Goal: Use online tool/utility: Utilize a website feature to perform a specific function

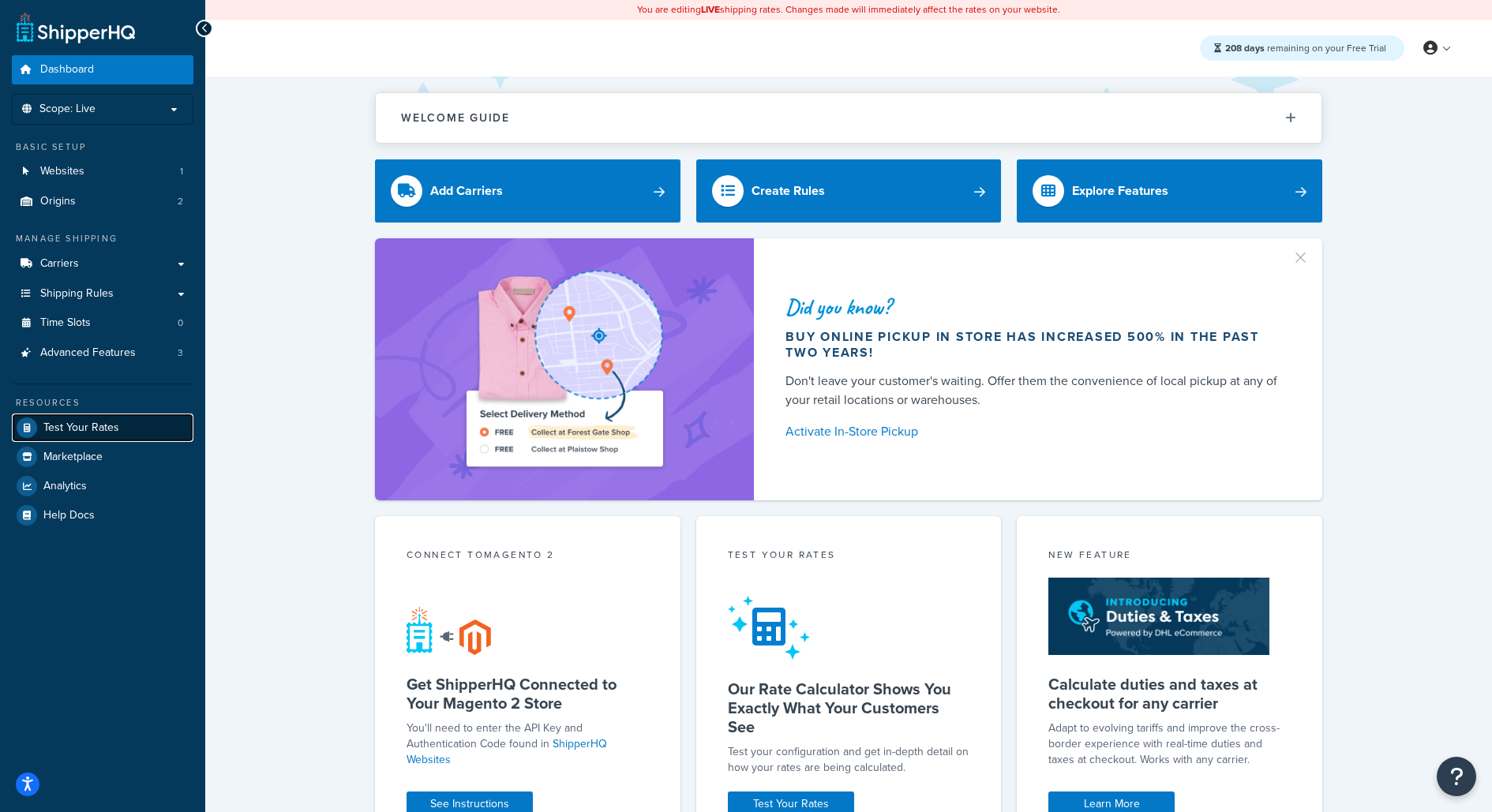
click at [126, 431] on link "Test Your Rates" at bounding box center [103, 428] width 182 height 29
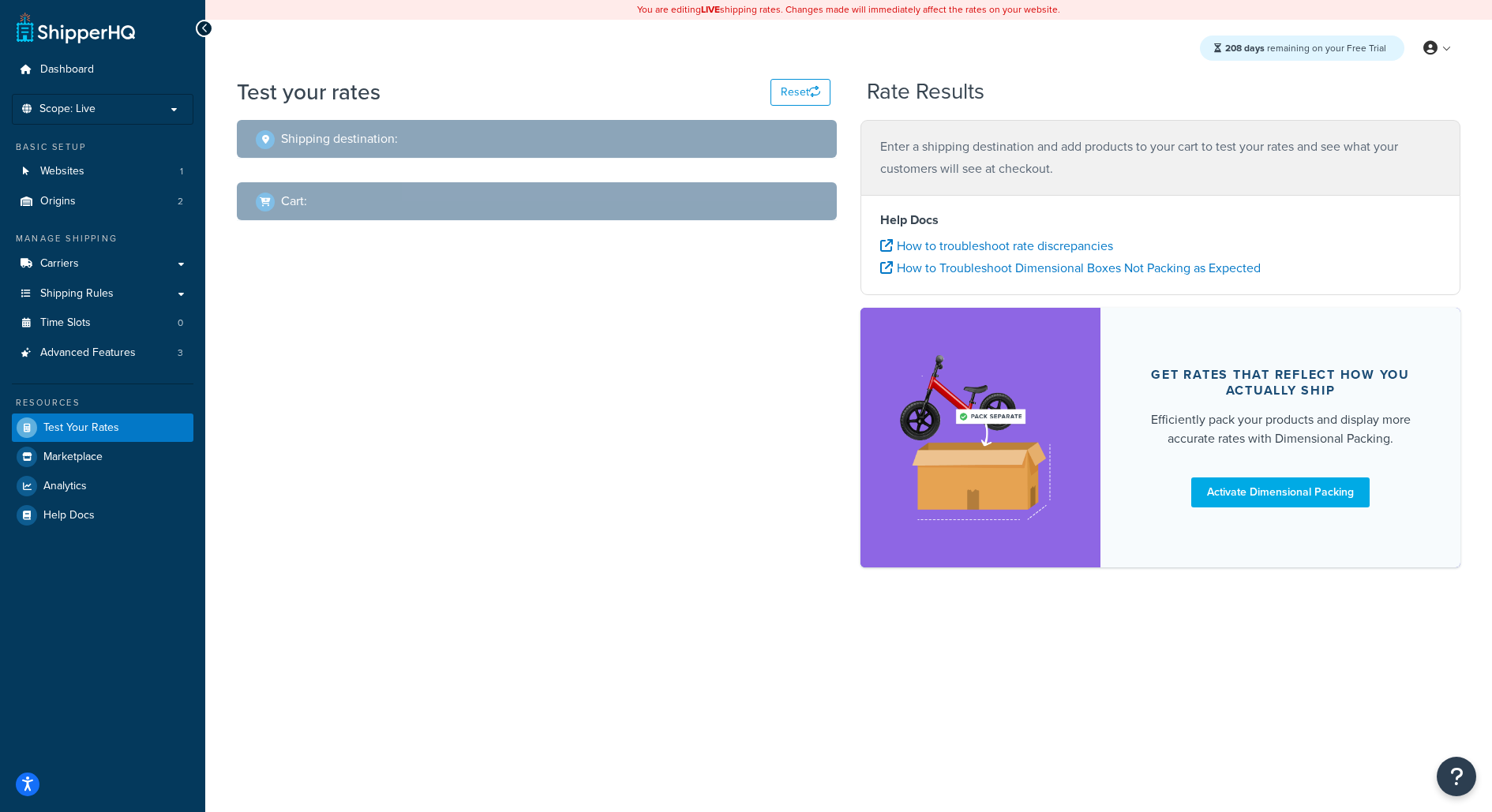
select select "[GEOGRAPHIC_DATA]"
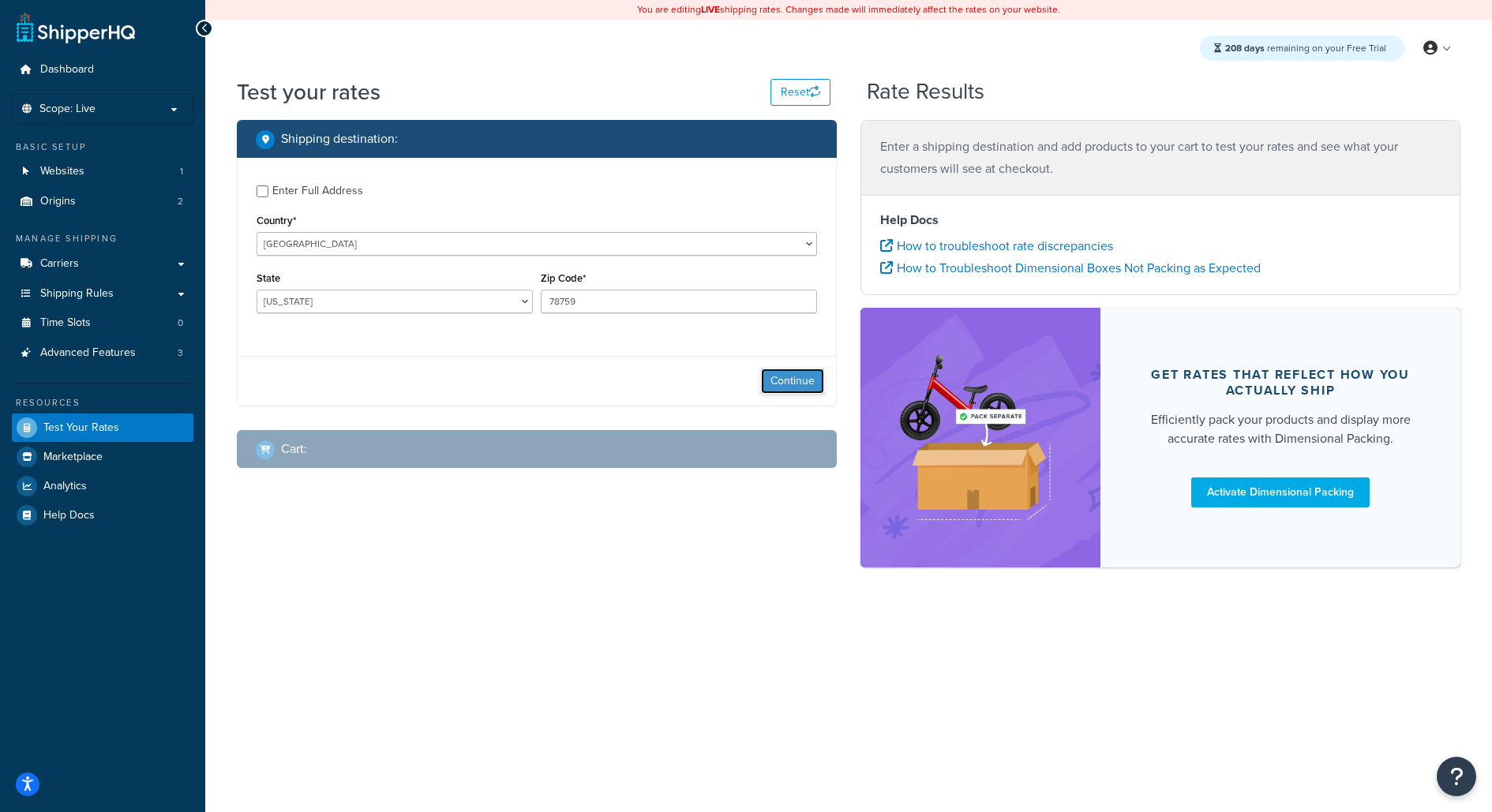
click at [801, 380] on button "Continue" at bounding box center [793, 381] width 63 height 25
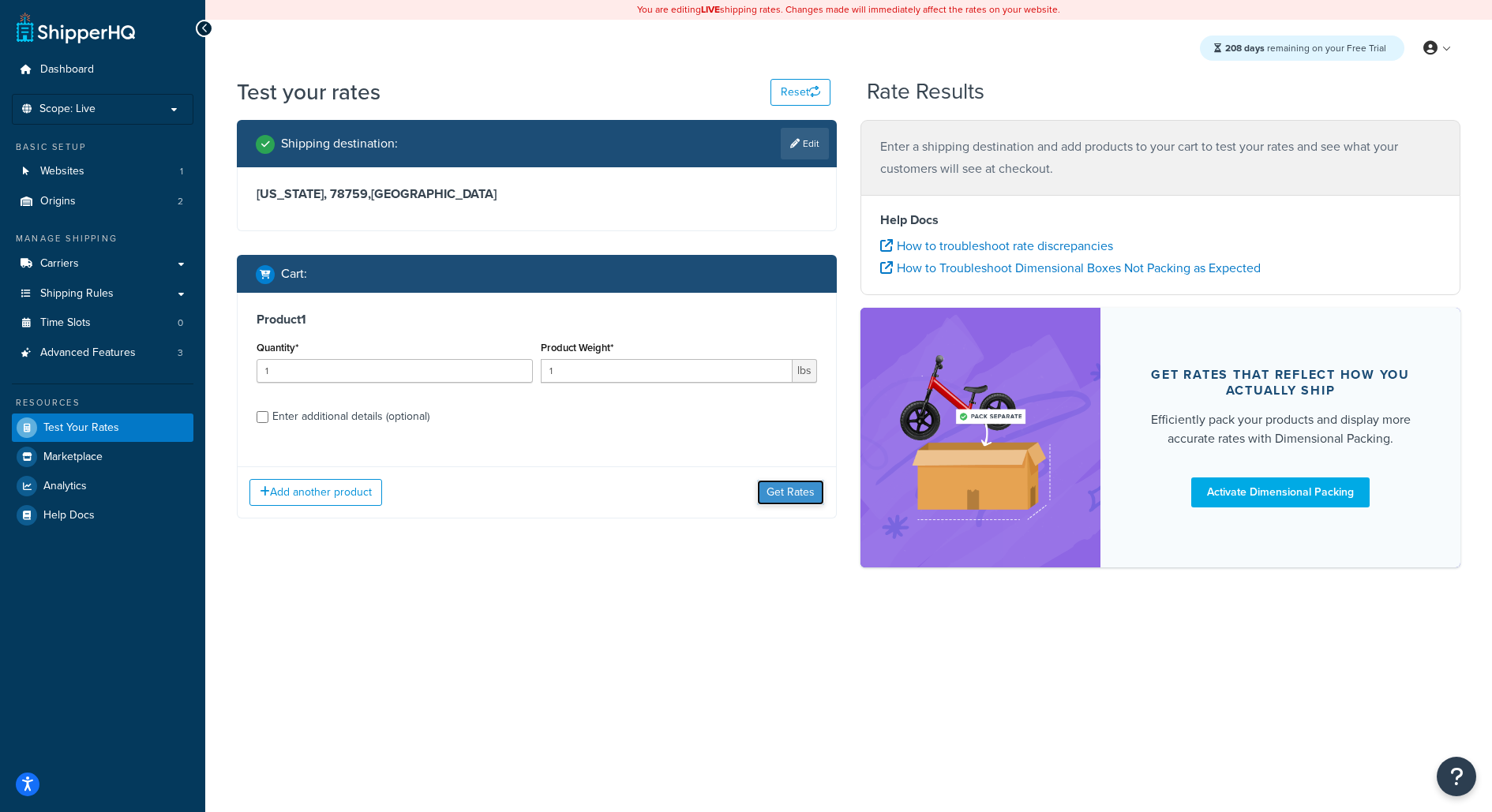
click at [796, 486] on button "Get Rates" at bounding box center [791, 492] width 67 height 25
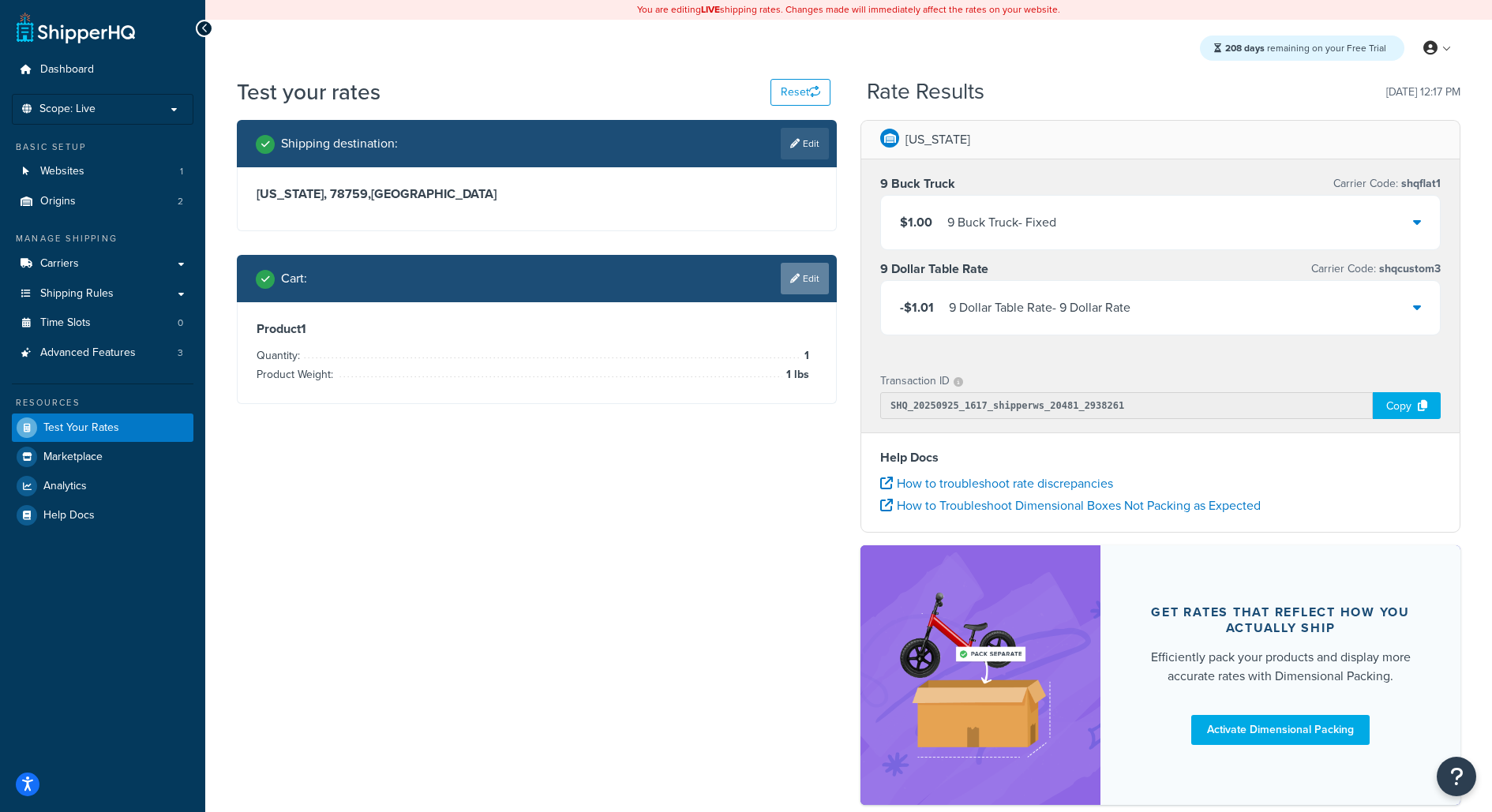
click at [808, 272] on link "Edit" at bounding box center [805, 279] width 48 height 31
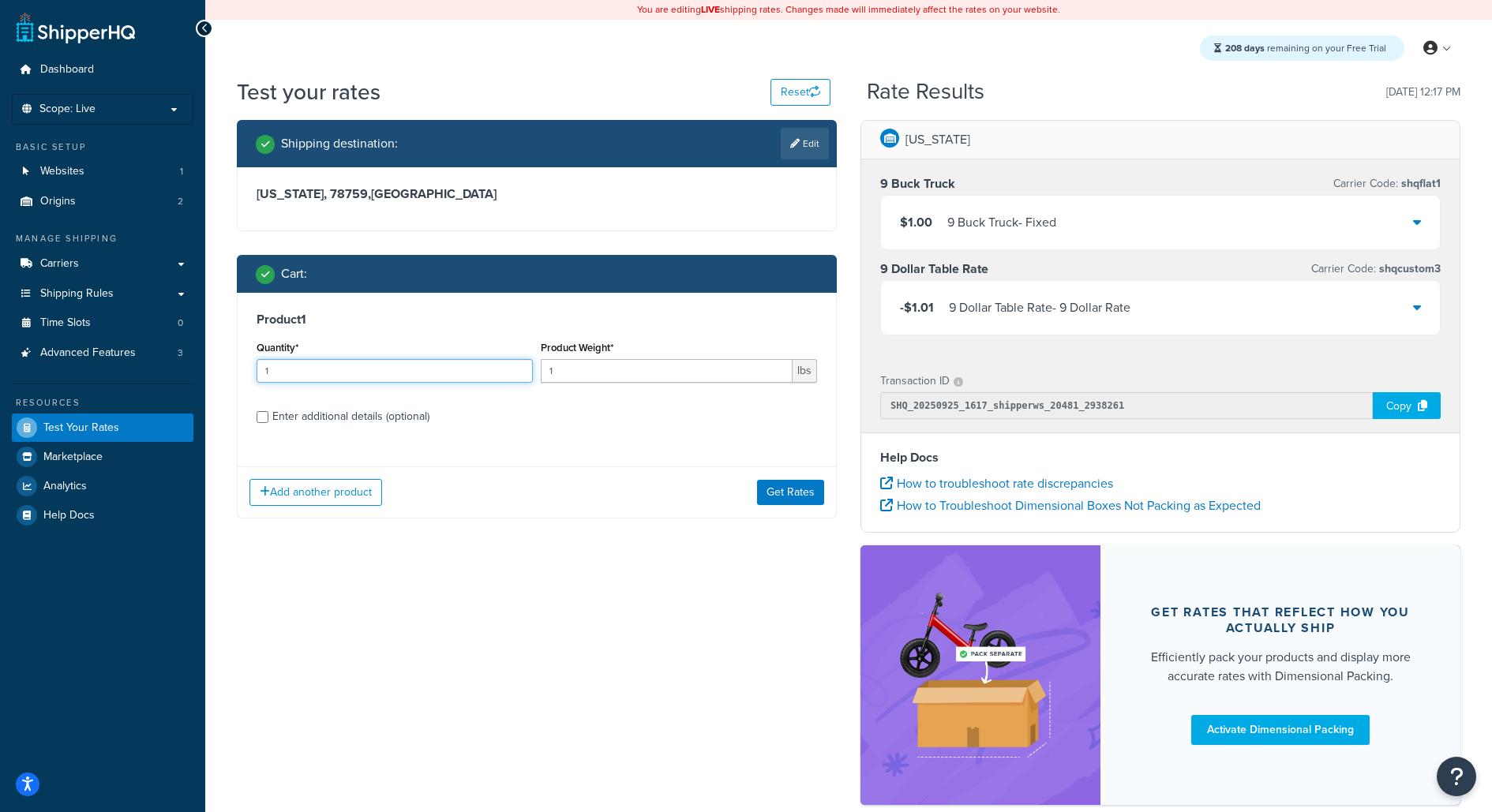
click at [441, 375] on input "1" at bounding box center [395, 371] width 276 height 24
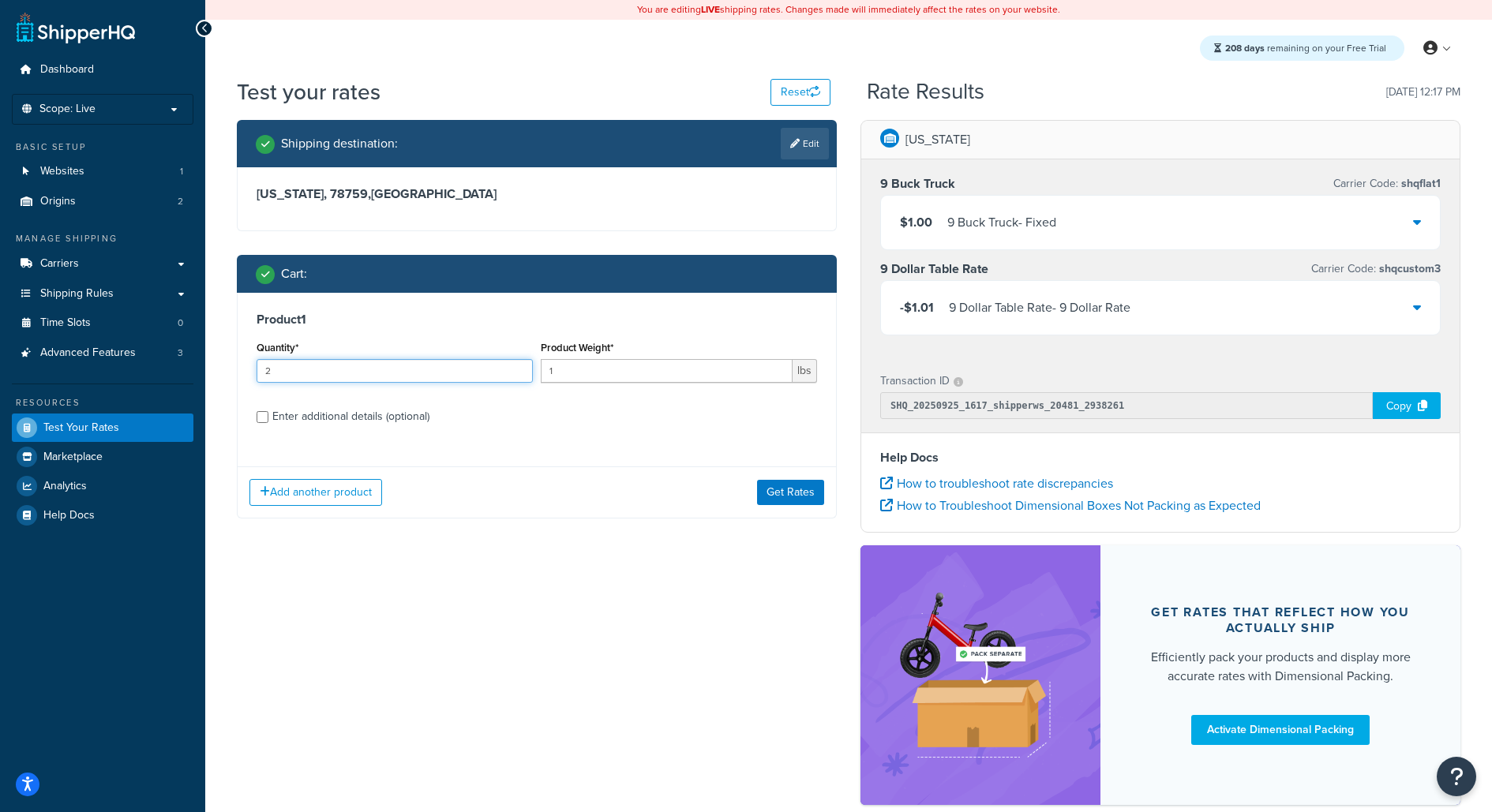
type input "2"
click at [610, 363] on input "1" at bounding box center [667, 371] width 252 height 24
type input "2"
click at [527, 577] on div "Shipping destination : Edit [US_STATE], 78759 , [GEOGRAPHIC_DATA] Cart : Produc…" at bounding box center [848, 470] width 1248 height 700
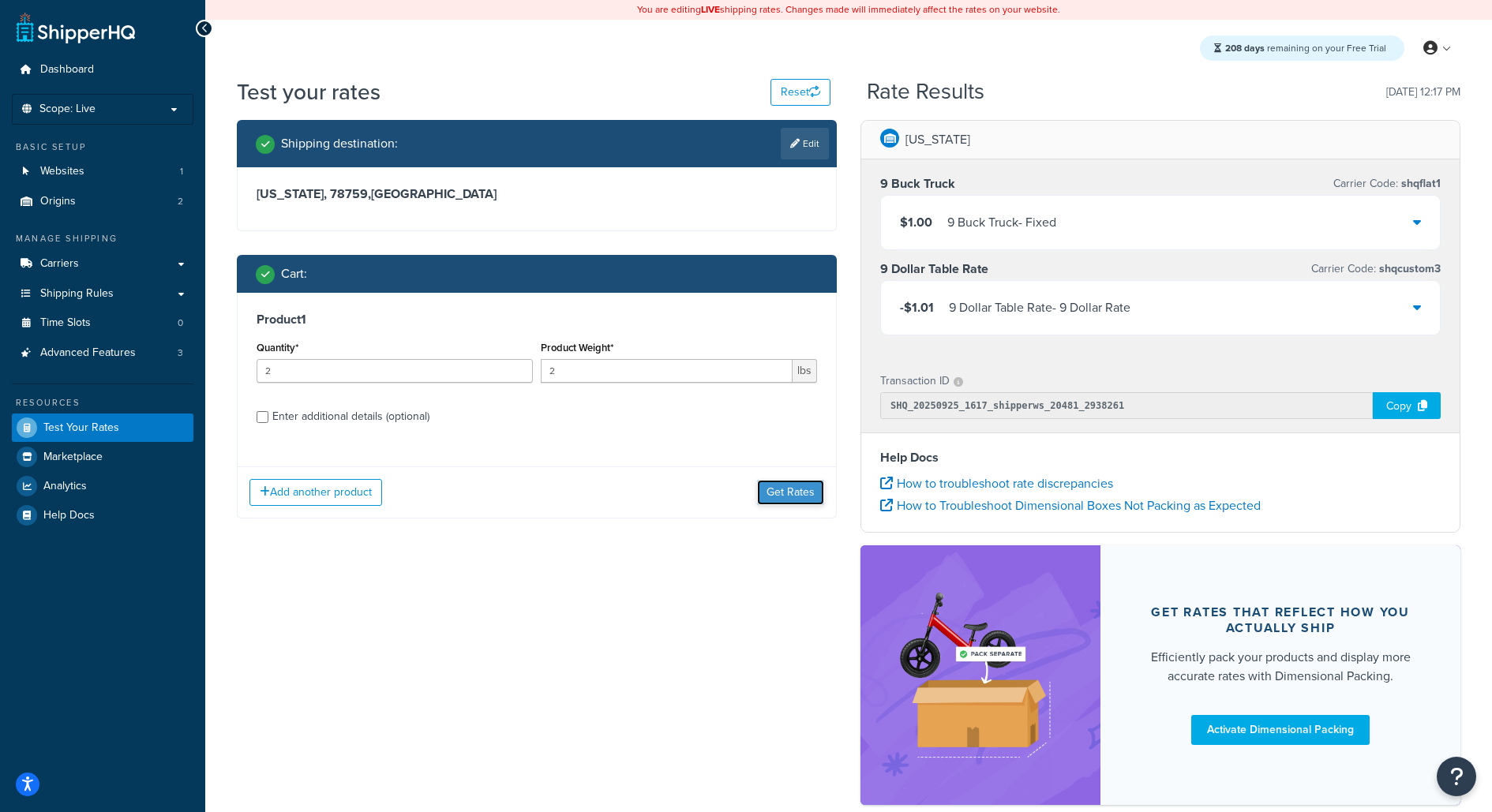
click at [774, 481] on button "Get Rates" at bounding box center [791, 492] width 67 height 25
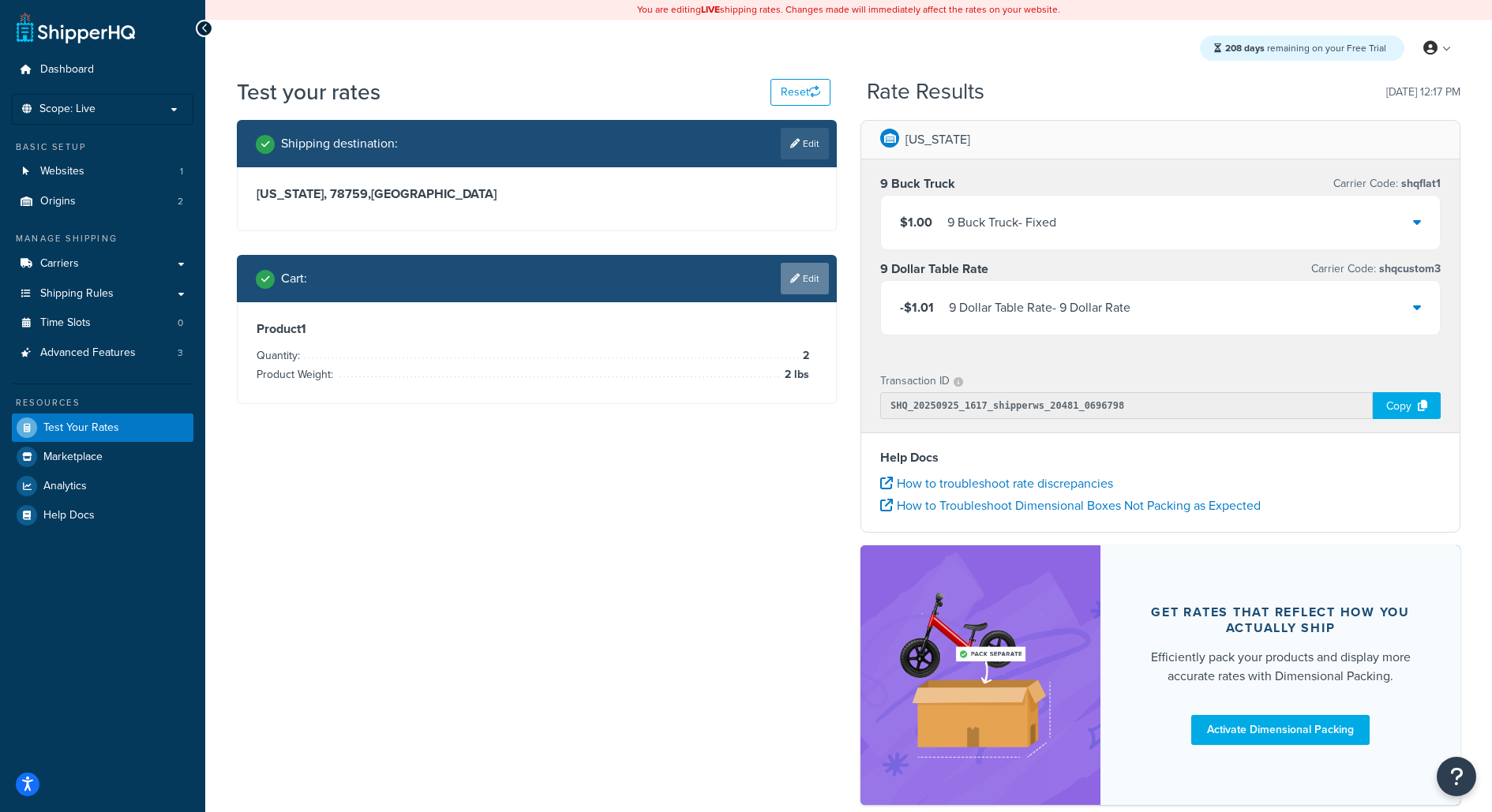
click at [817, 286] on link "Edit" at bounding box center [805, 279] width 48 height 31
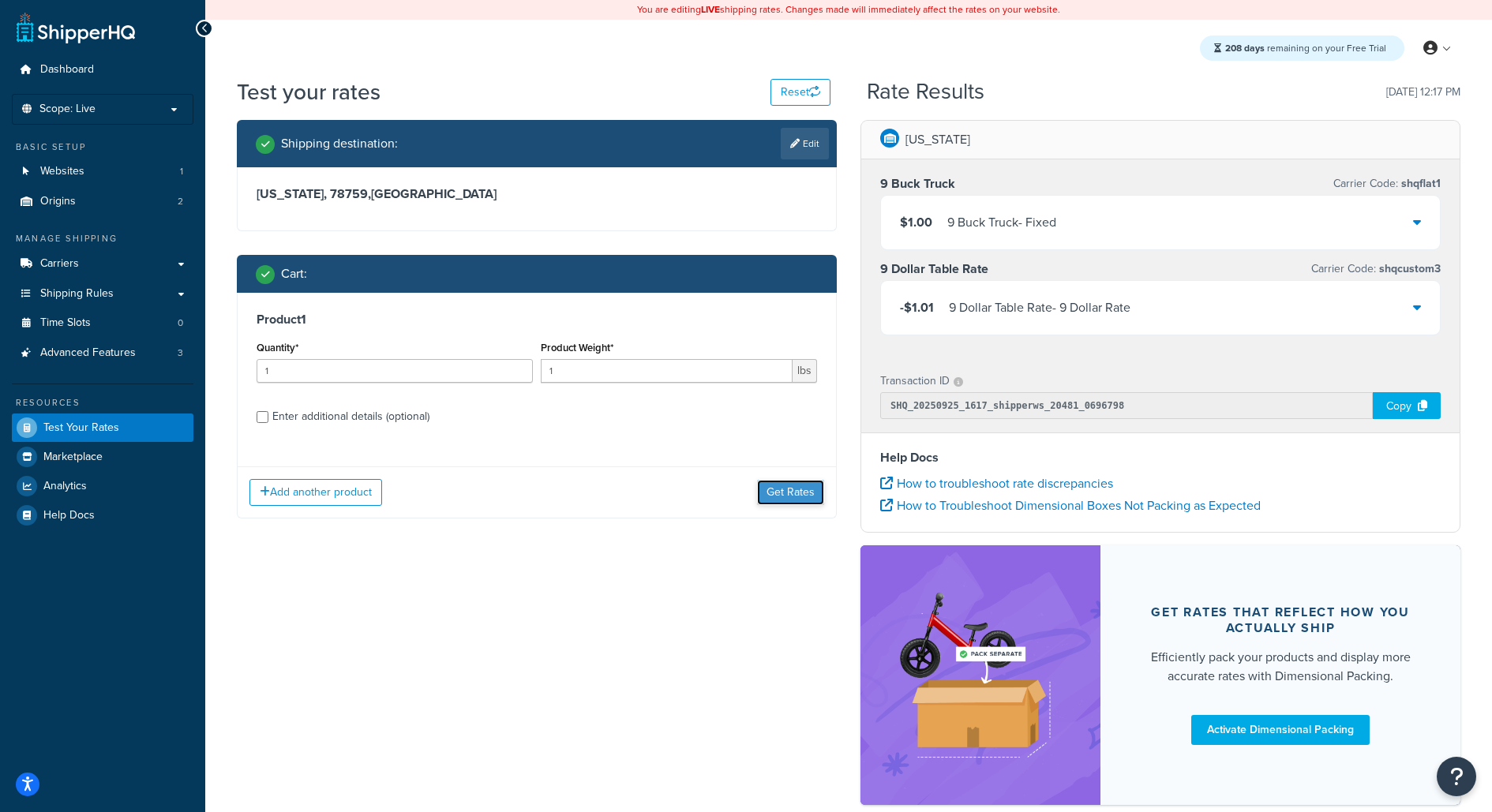
click at [800, 491] on button "Get Rates" at bounding box center [791, 492] width 67 height 25
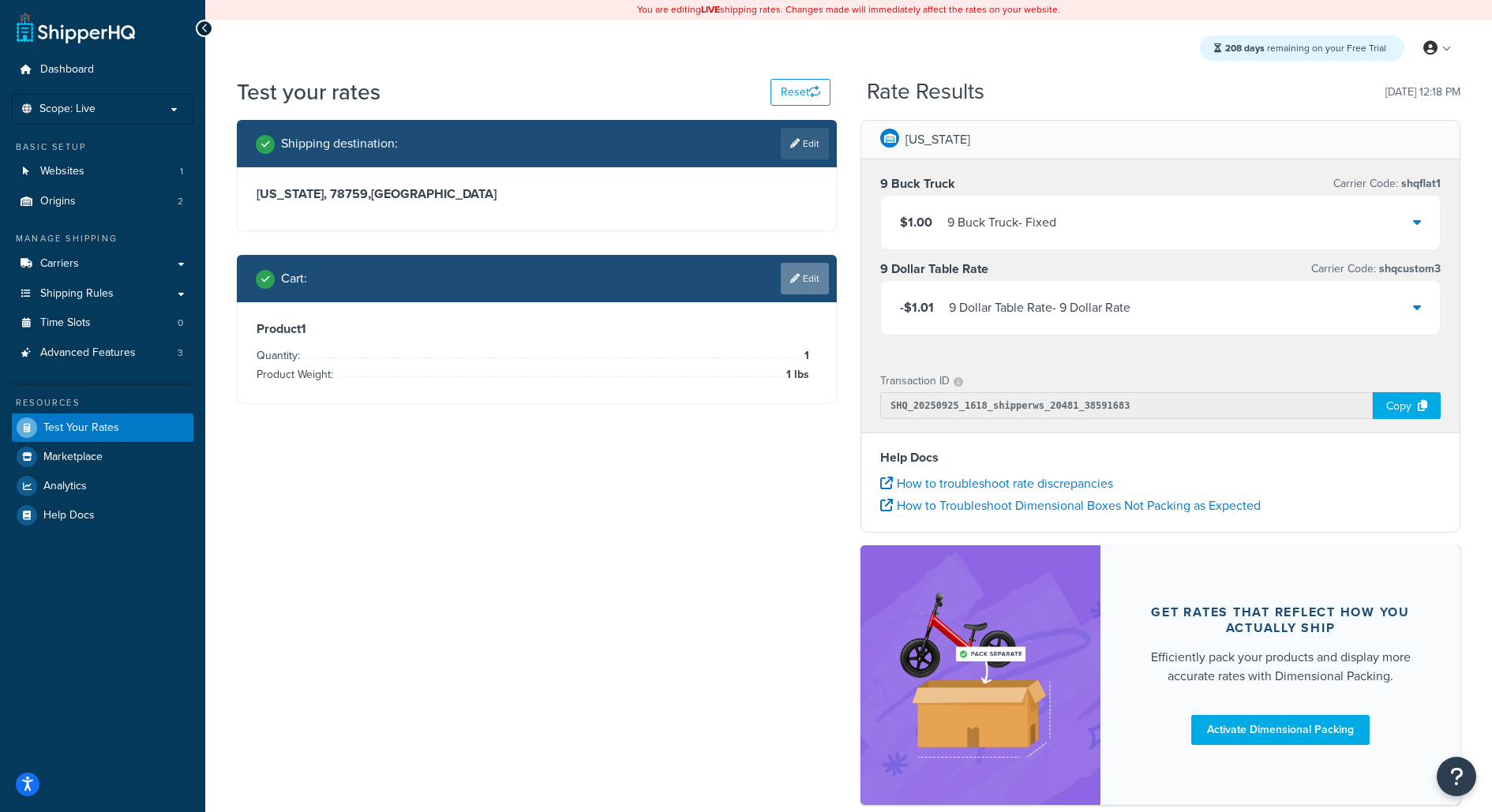
click at [795, 284] on link "Edit" at bounding box center [805, 279] width 48 height 31
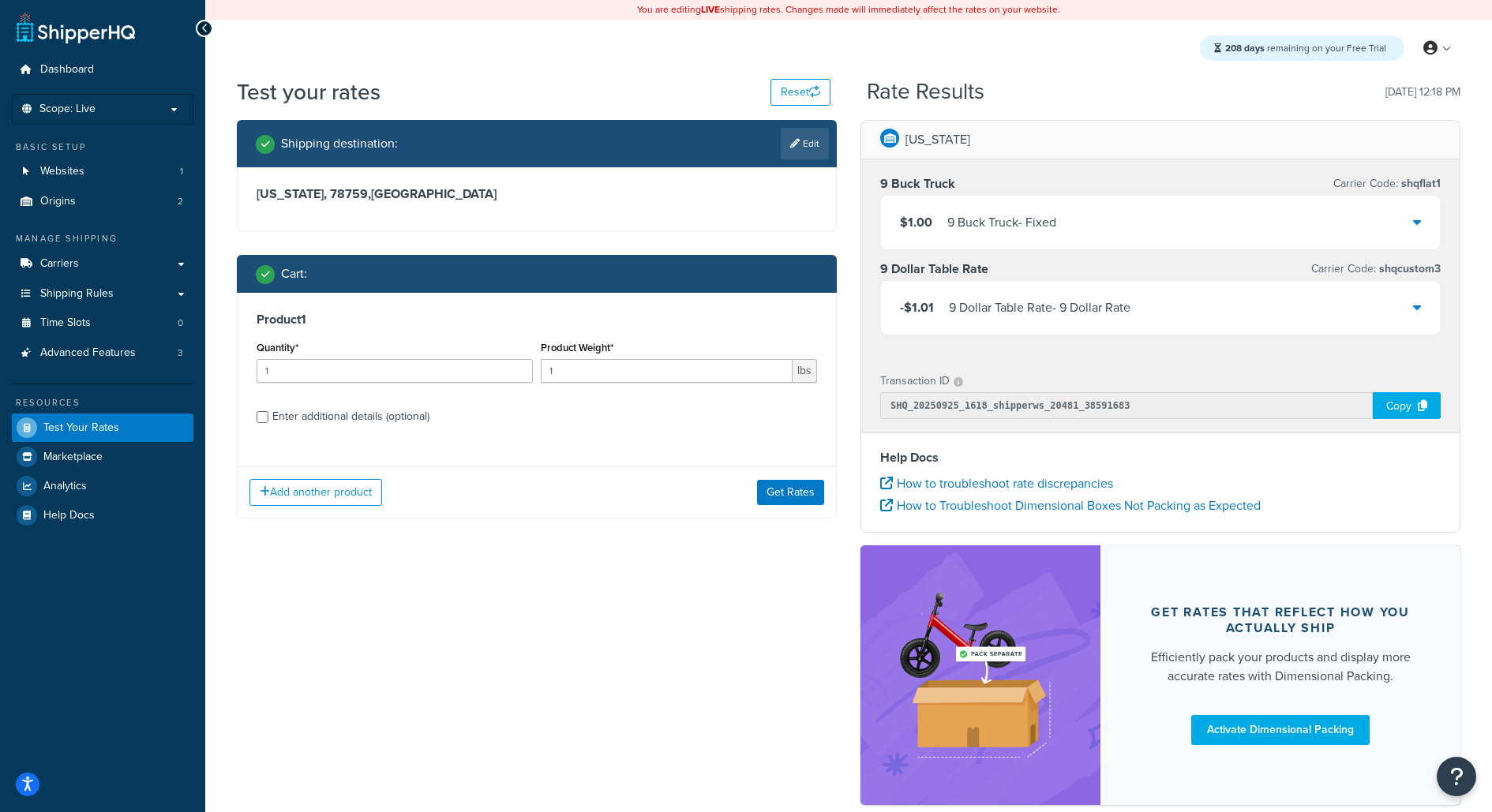
click at [797, 167] on div "Shipping destination : Edit" at bounding box center [537, 144] width 600 height 47
click at [797, 153] on link "Edit" at bounding box center [805, 144] width 48 height 31
select select "[GEOGRAPHIC_DATA]"
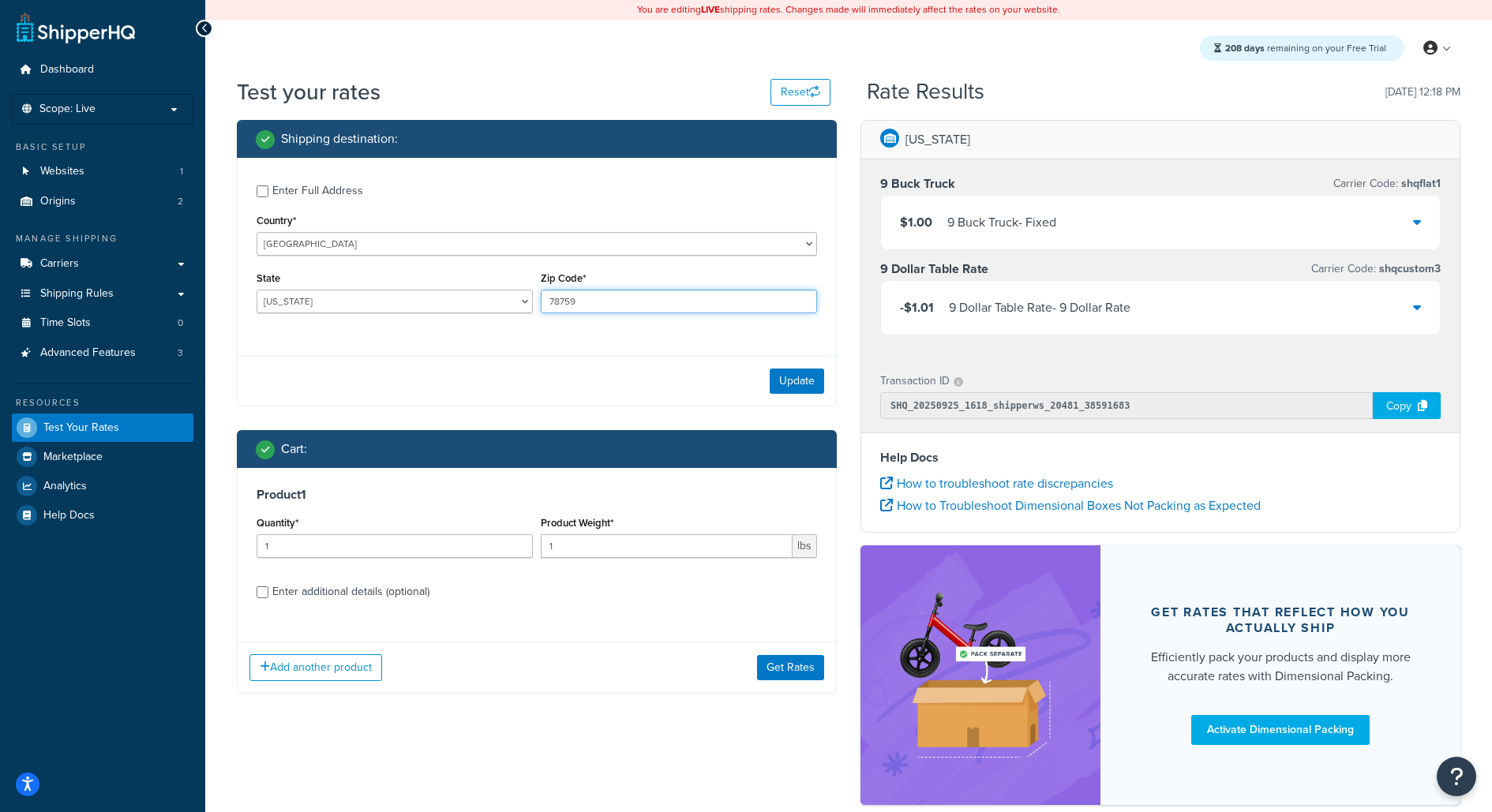
click at [579, 303] on input "78759" at bounding box center [679, 302] width 276 height 24
click at [627, 306] on input "78759" at bounding box center [679, 302] width 276 height 24
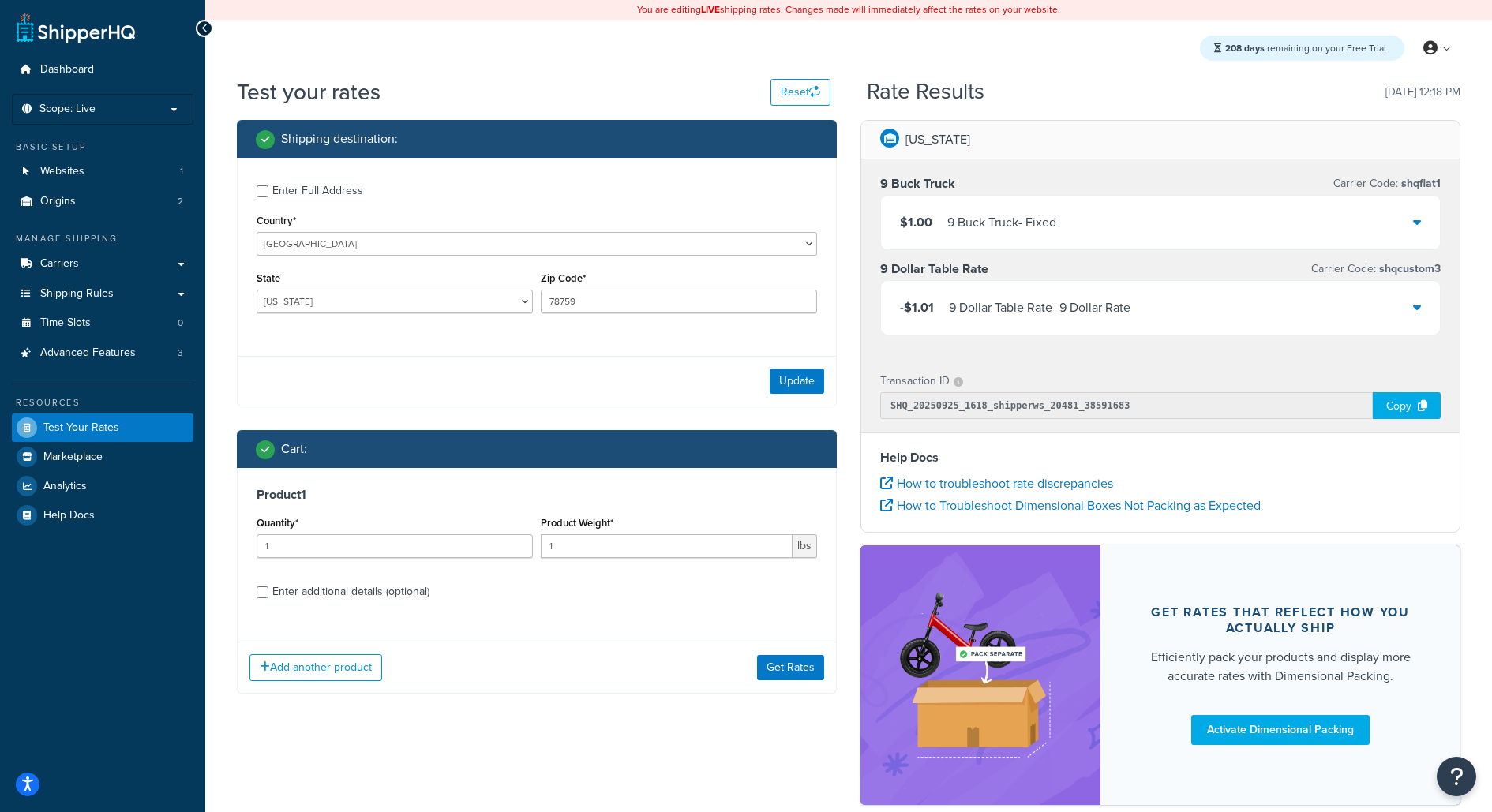
click at [570, 281] on label "Zip Code*" at bounding box center [563, 278] width 45 height 12
type input "122332"
click at [814, 373] on button "Update" at bounding box center [796, 381] width 55 height 25
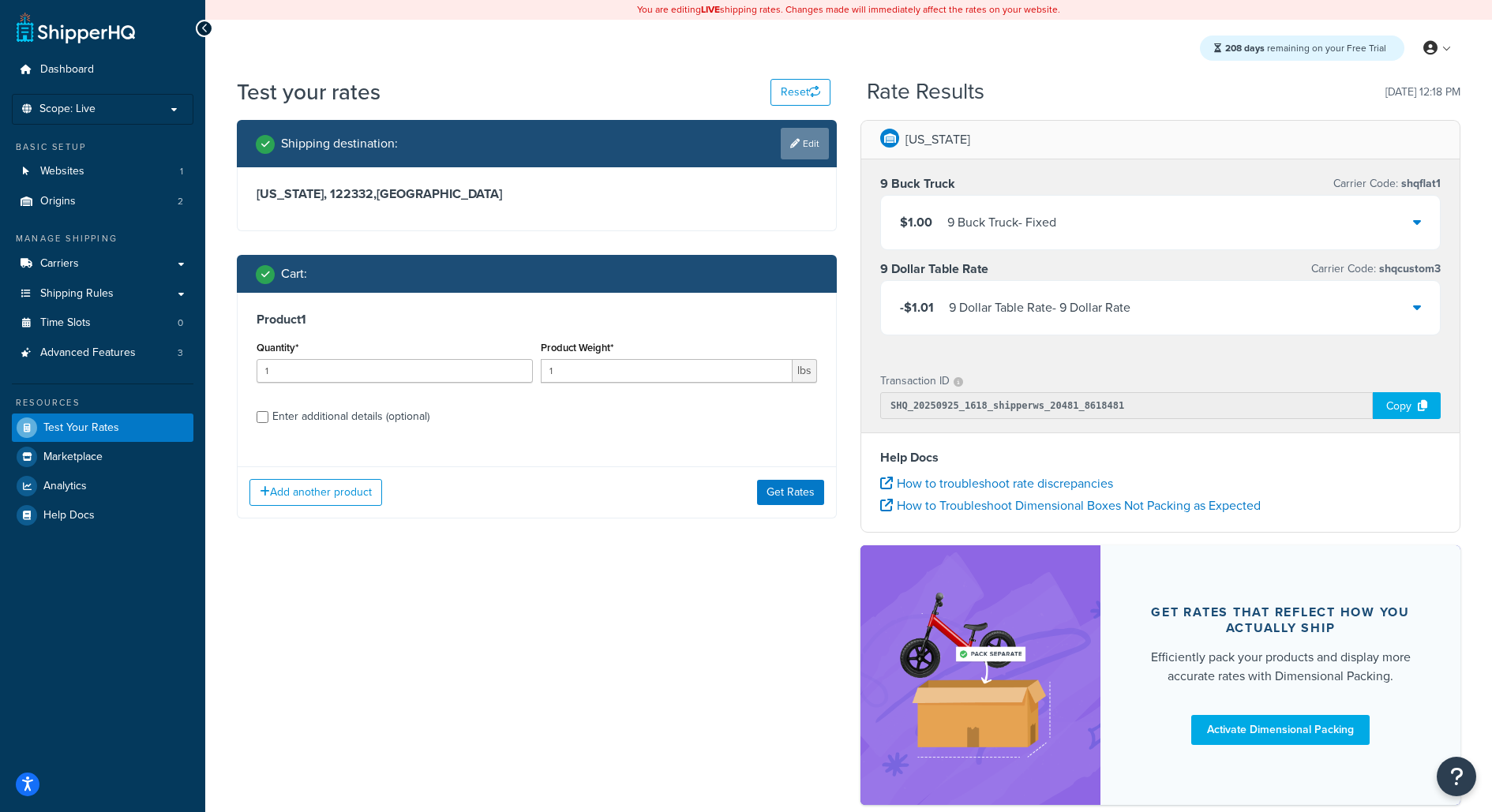
click at [811, 151] on link "Edit" at bounding box center [805, 144] width 48 height 31
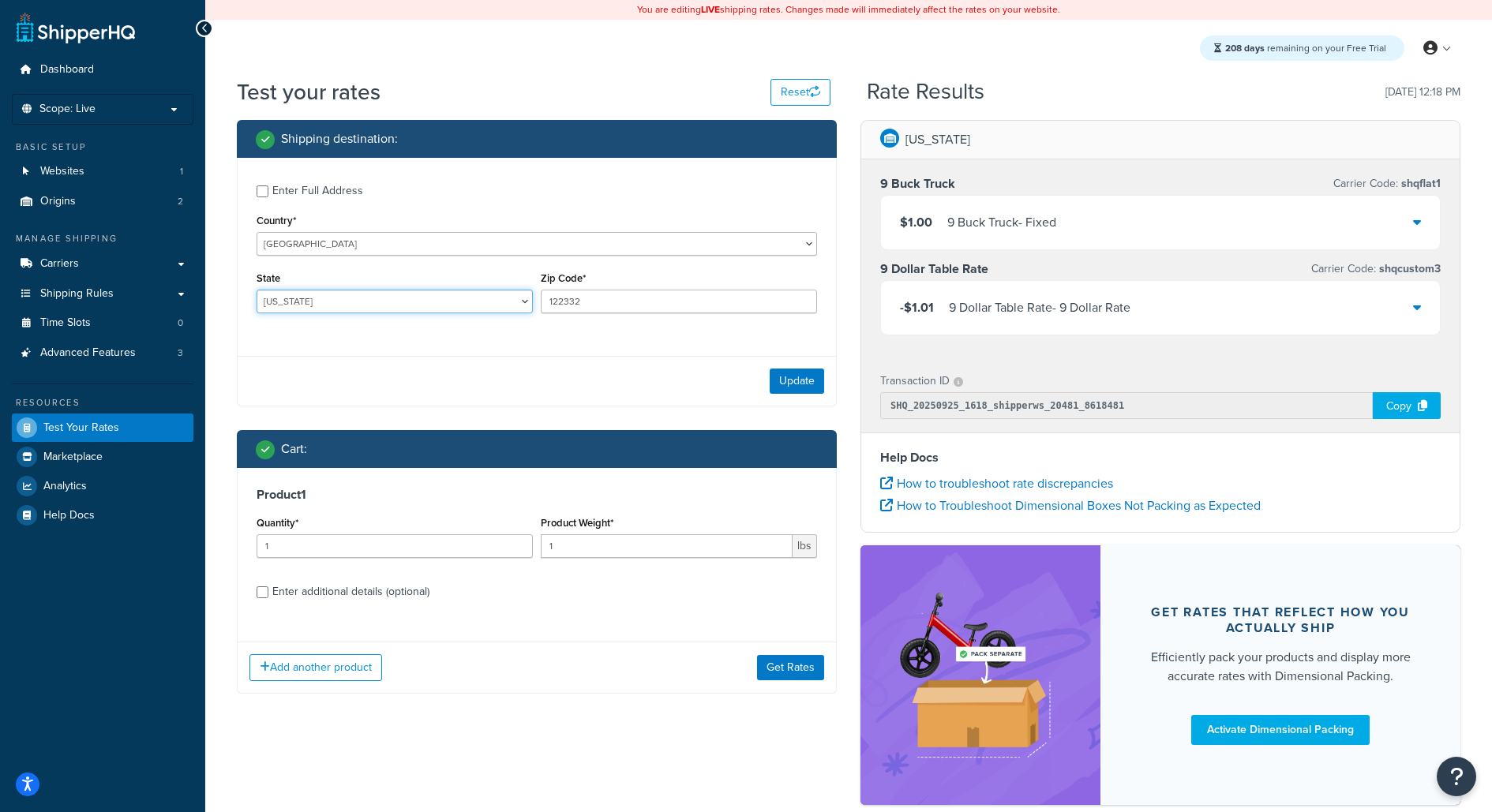
click at [406, 295] on select "[US_STATE] [US_STATE] [US_STATE] [US_STATE] [US_STATE] Armed Forces Americas Ar…" at bounding box center [395, 302] width 276 height 24
click at [257, 292] on select "[US_STATE] [US_STATE] [US_STATE] [US_STATE] [US_STATE] Armed Forces Americas Ar…" at bounding box center [395, 302] width 276 height 24
click at [406, 295] on select "[US_STATE] [US_STATE] [US_STATE] [US_STATE] [US_STATE] Armed Forces Americas Ar…" at bounding box center [395, 302] width 276 height 24
select select "MI"
click at [257, 292] on select "[US_STATE] [US_STATE] [US_STATE] [US_STATE] [US_STATE] Armed Forces Americas Ar…" at bounding box center [395, 302] width 276 height 24
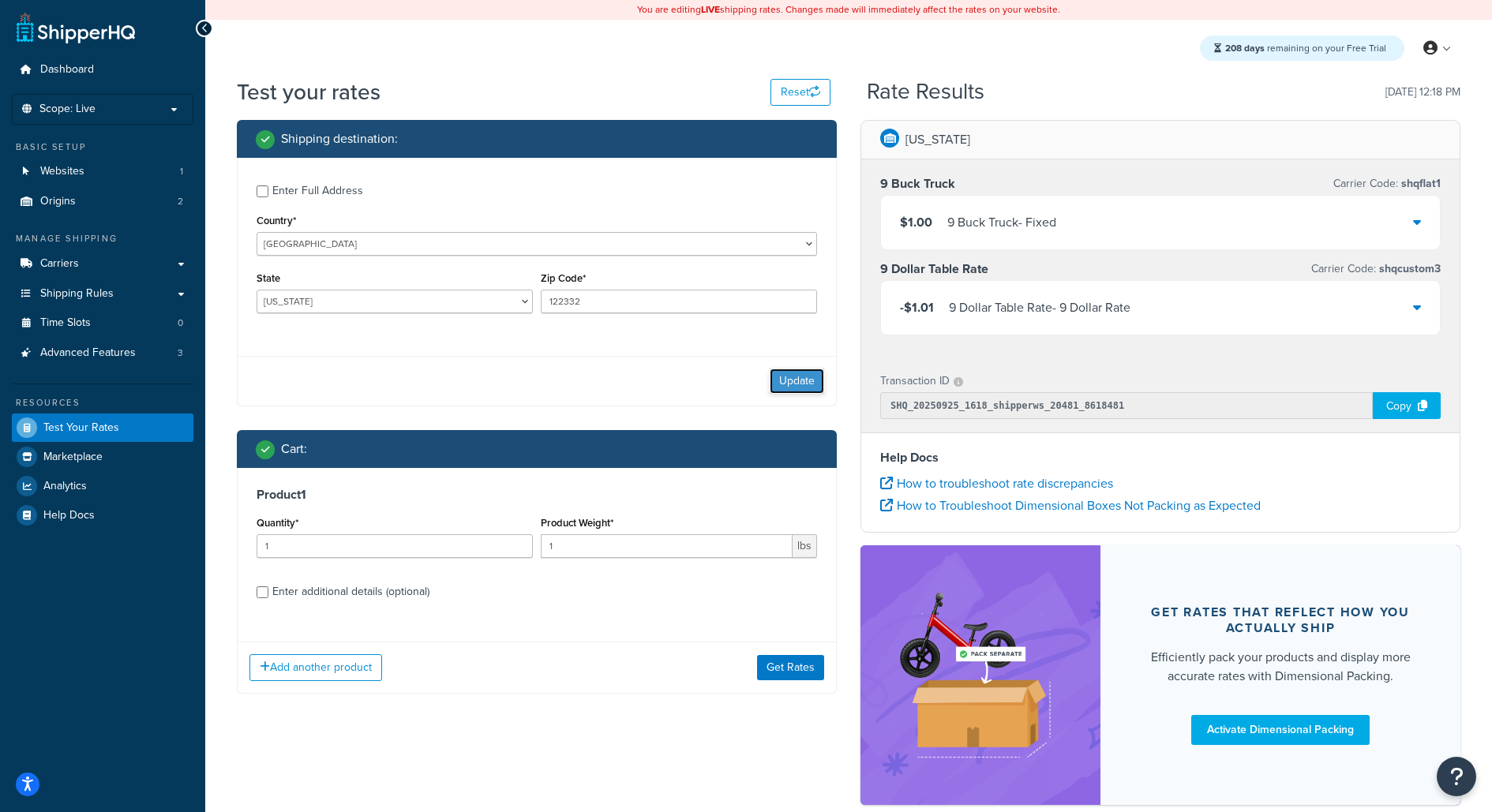
click at [780, 380] on button "Update" at bounding box center [796, 381] width 55 height 25
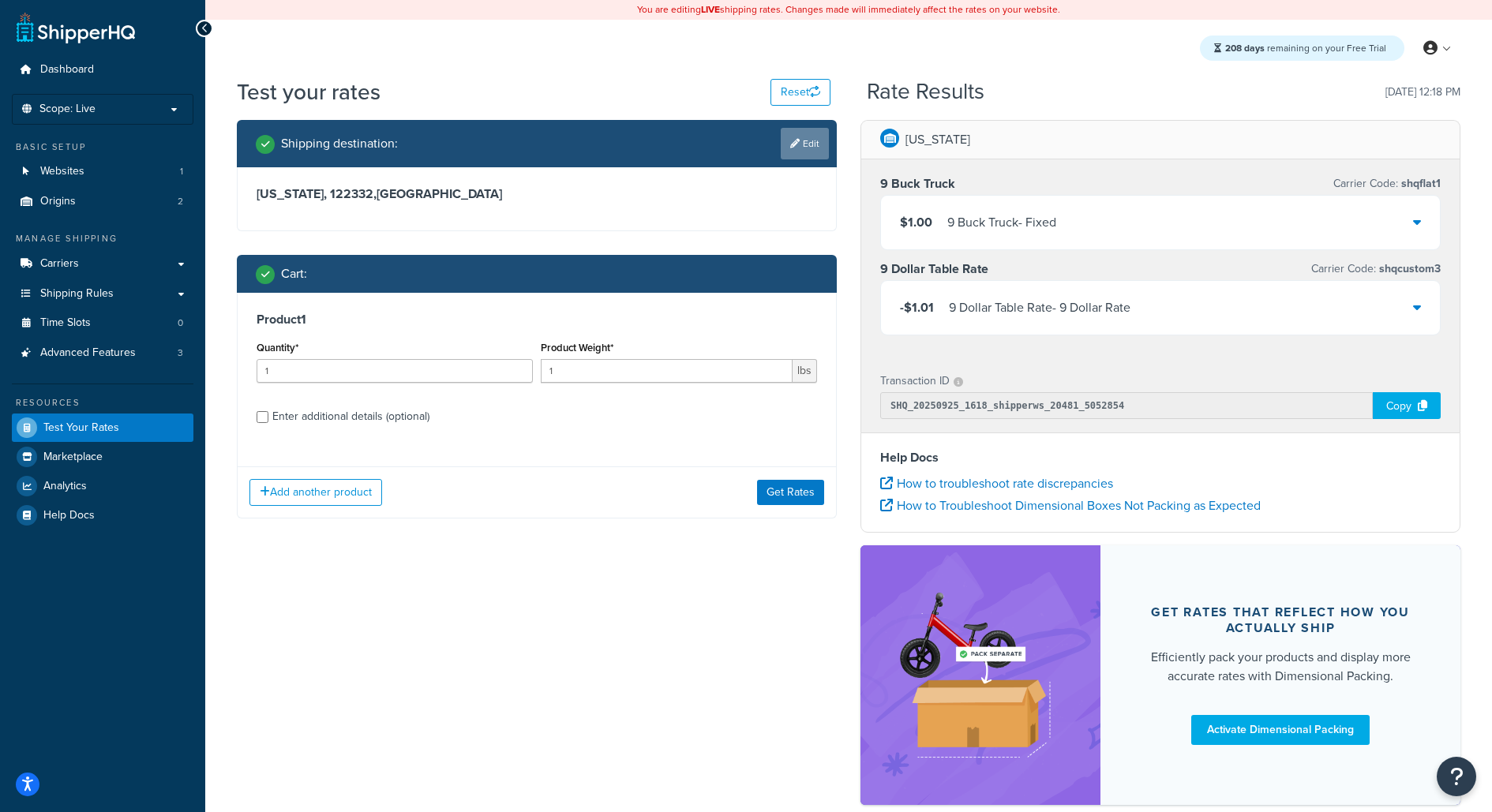
click at [810, 143] on link "Edit" at bounding box center [805, 144] width 48 height 31
select select "MI"
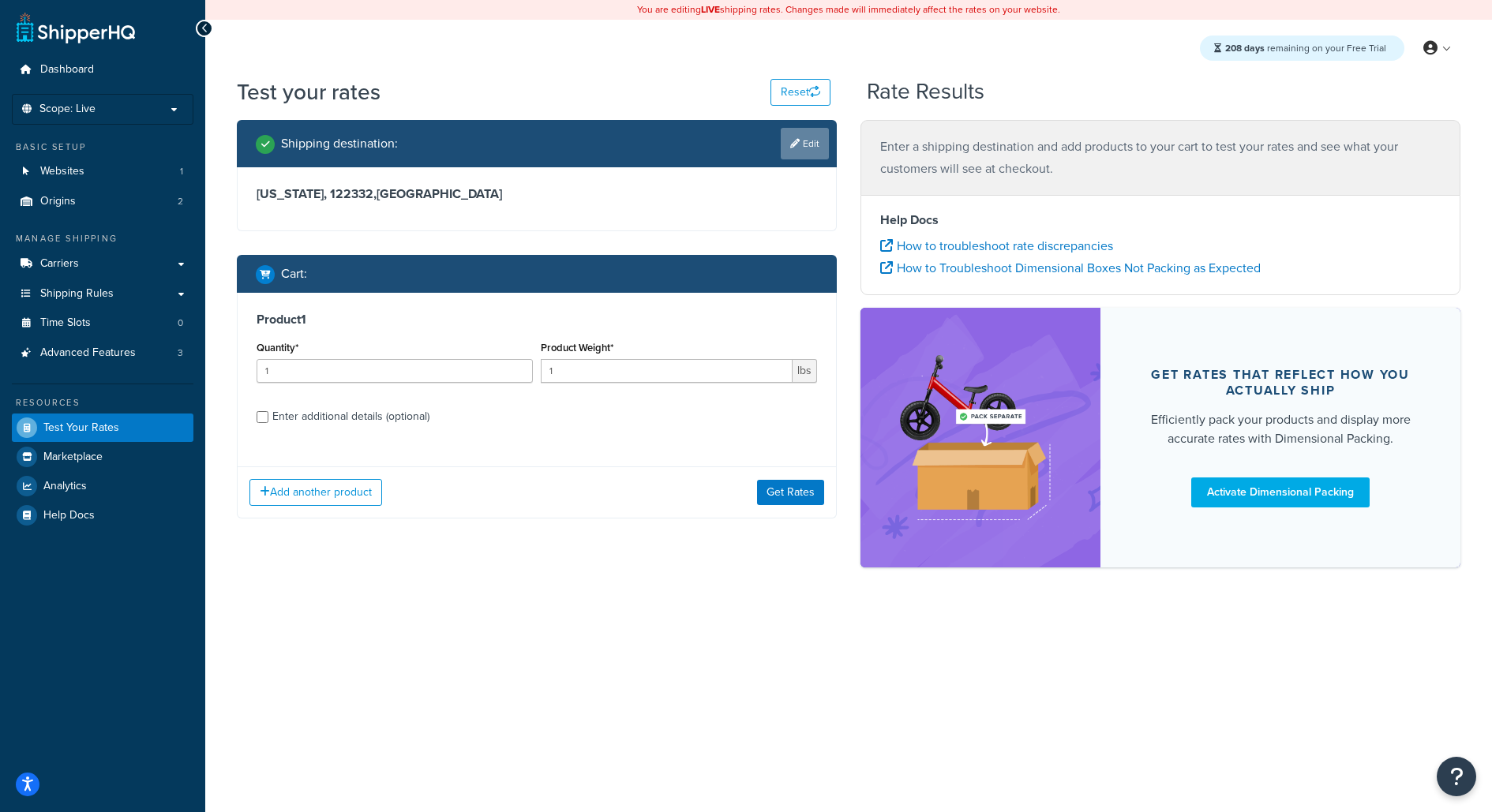
click at [808, 138] on link "Edit" at bounding box center [805, 144] width 48 height 31
select select "MI"
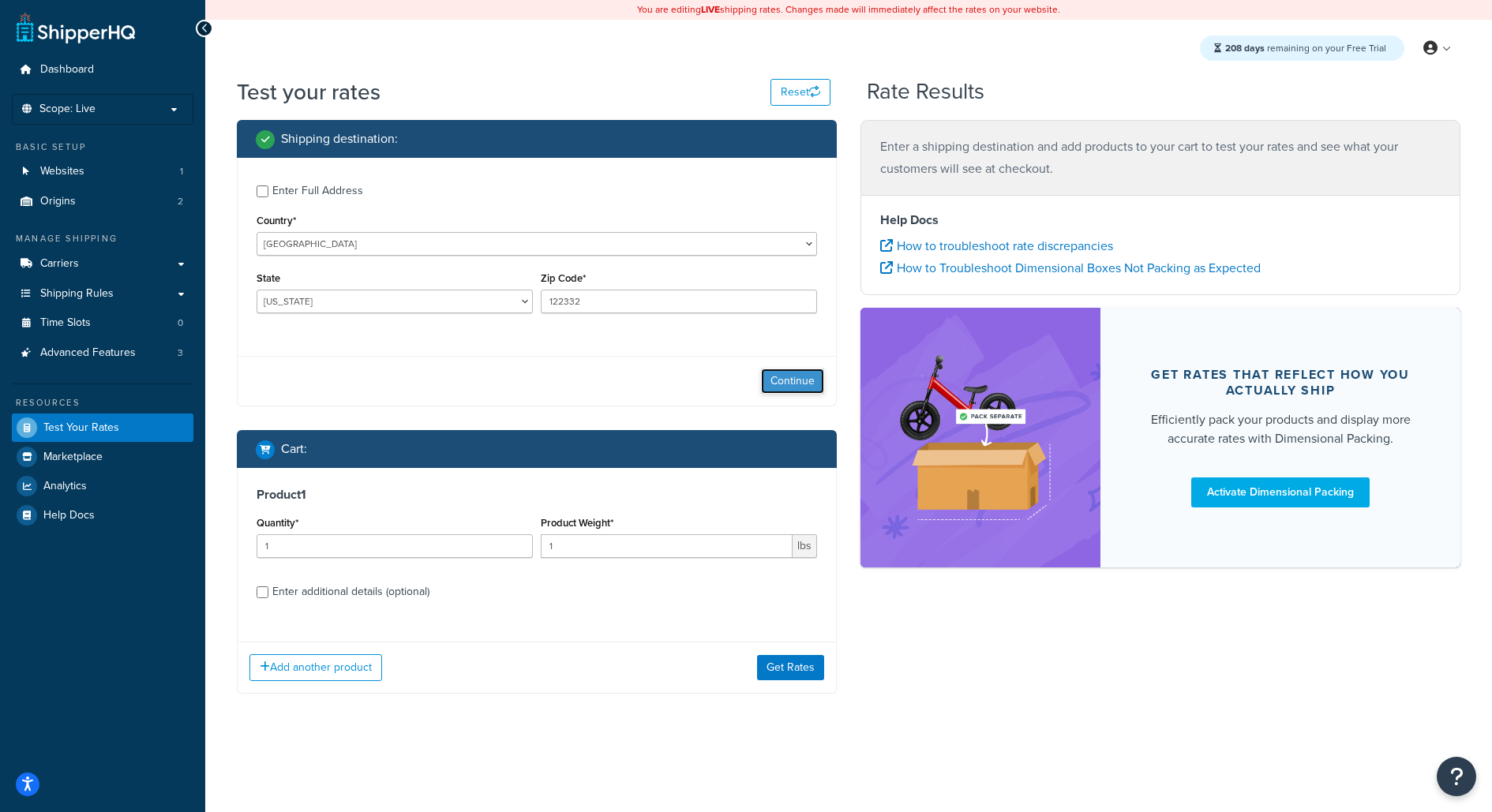
click at [799, 380] on button "Continue" at bounding box center [793, 381] width 63 height 25
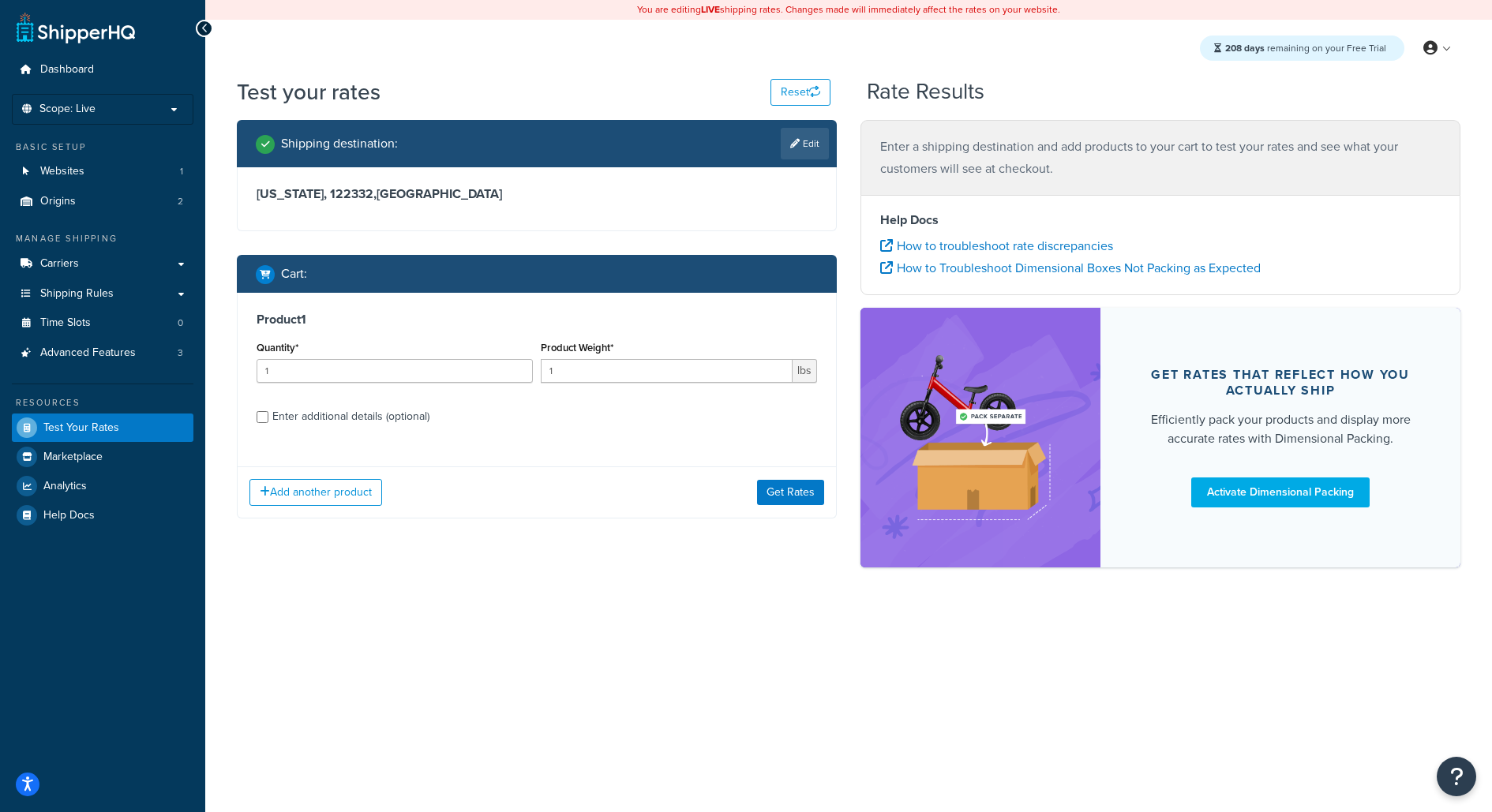
click at [404, 383] on div "Quantity* 1" at bounding box center [395, 366] width 284 height 57
click at [404, 374] on input "1" at bounding box center [395, 371] width 276 height 24
click at [413, 372] on input "12" at bounding box center [395, 371] width 276 height 24
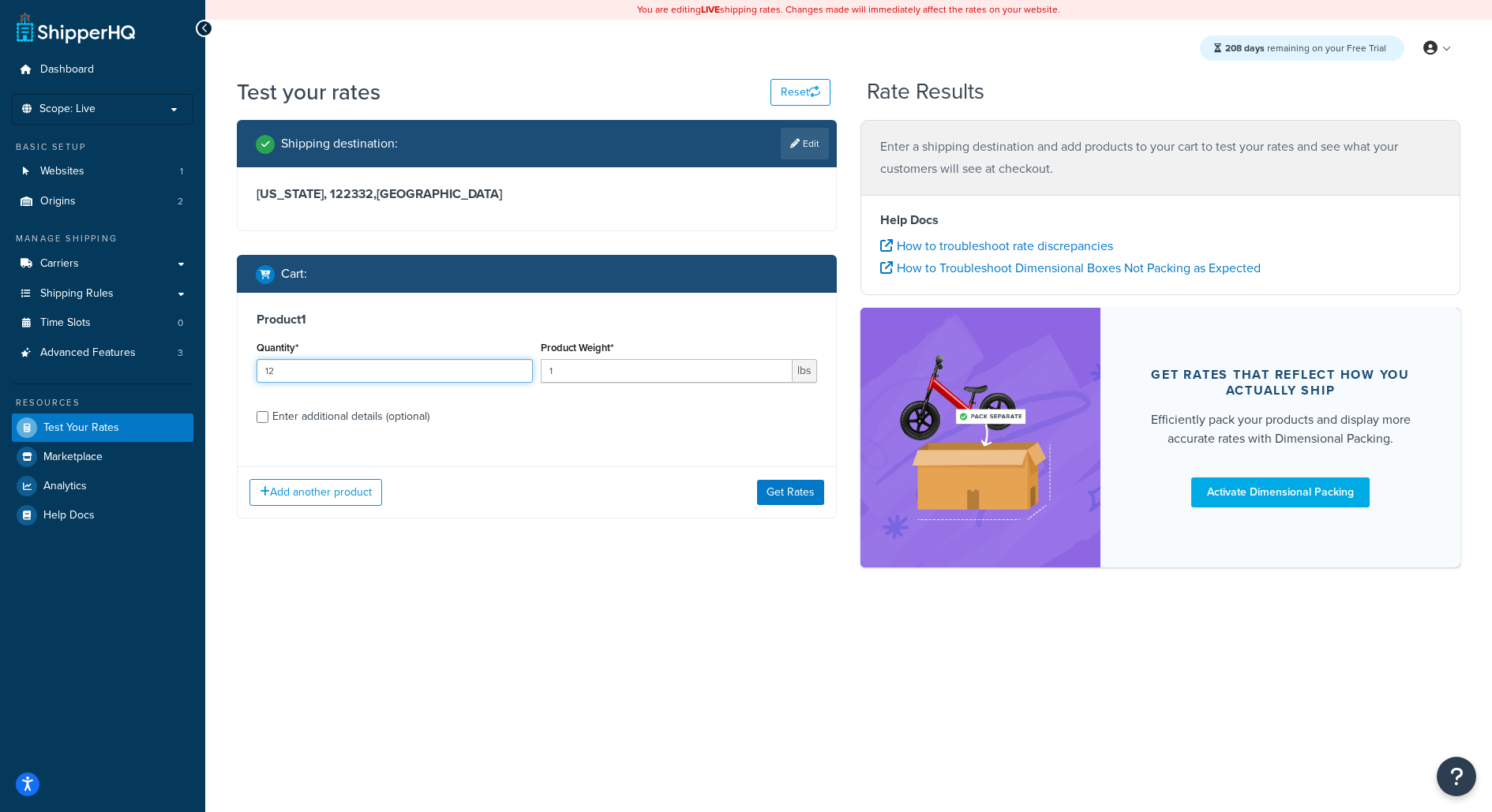
type input "12"
click at [610, 381] on input "1" at bounding box center [667, 371] width 252 height 24
type input "12"
click at [781, 491] on button "Get Rates" at bounding box center [791, 492] width 67 height 25
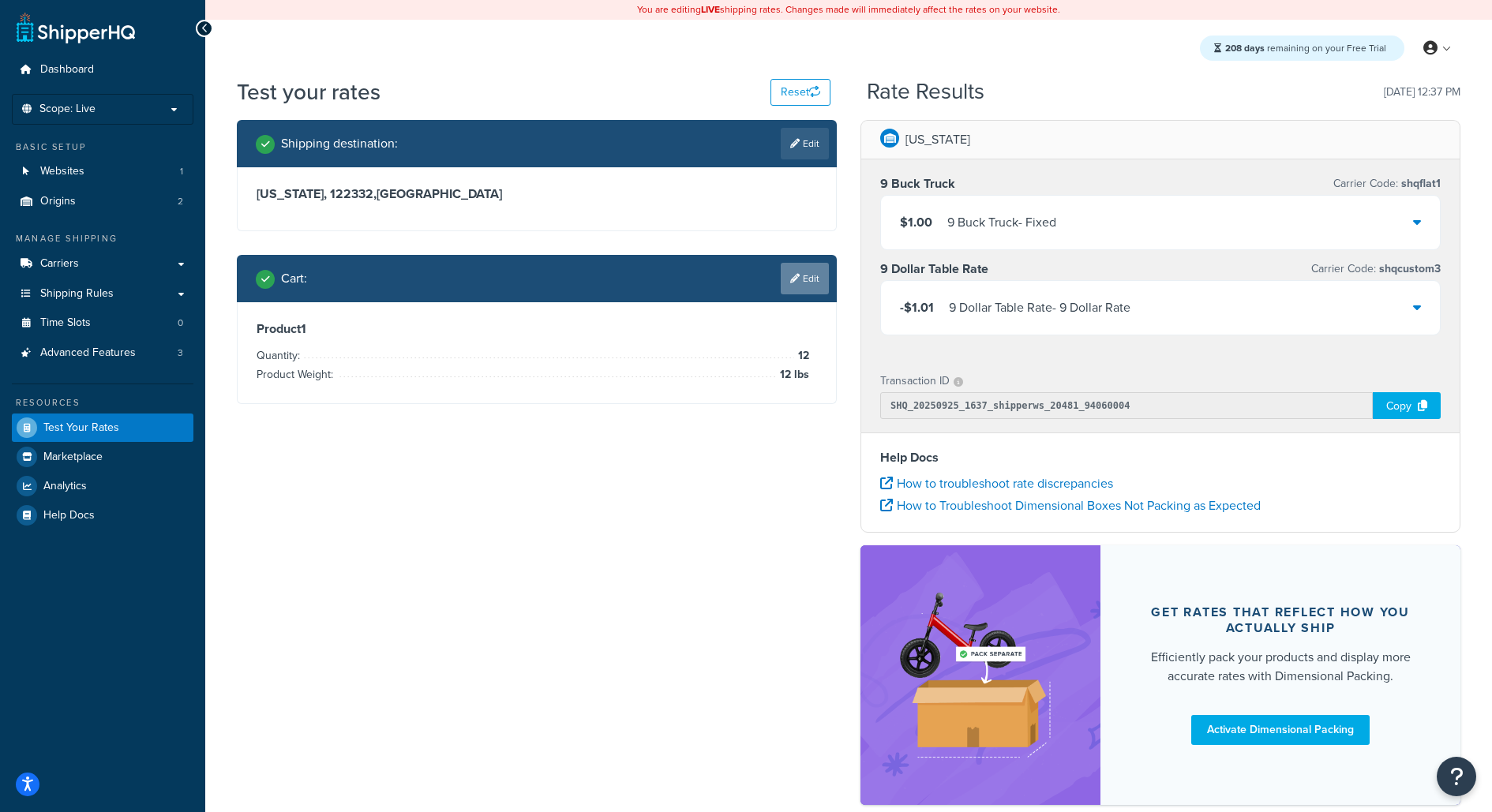
click at [806, 284] on link "Edit" at bounding box center [805, 279] width 48 height 31
